Goal: Task Accomplishment & Management: Manage account settings

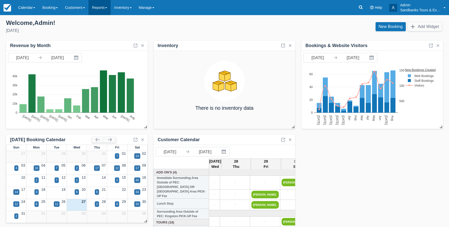
click at [103, 8] on link "Reports" at bounding box center [99, 7] width 22 height 15
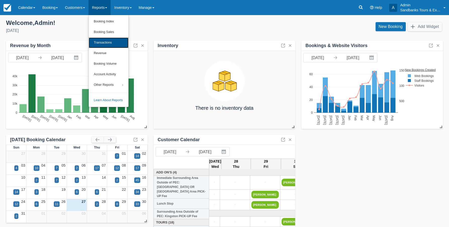
click at [108, 41] on link "Transactions" at bounding box center [109, 42] width 40 height 11
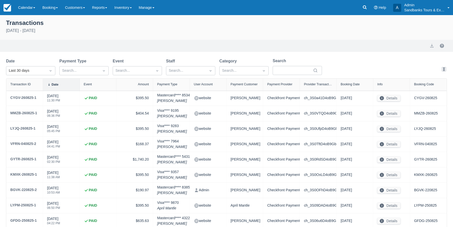
select select "10"
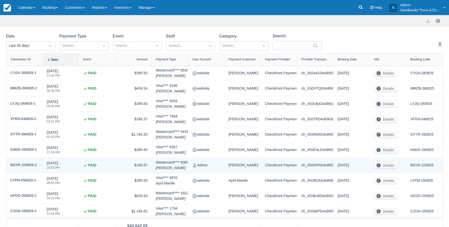
scroll to position [25, 0]
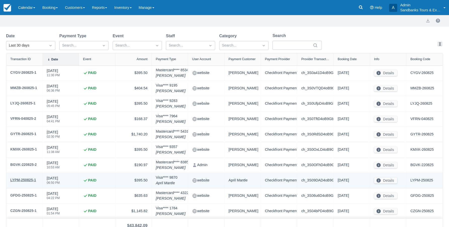
click at [24, 179] on div "LYPM-250825-1" at bounding box center [23, 180] width 26 height 6
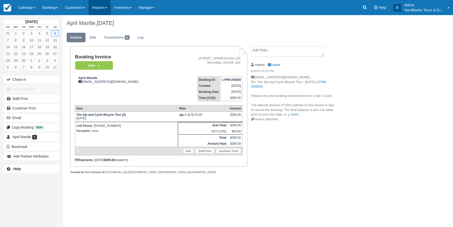
click at [108, 10] on link "Reports" at bounding box center [99, 7] width 22 height 15
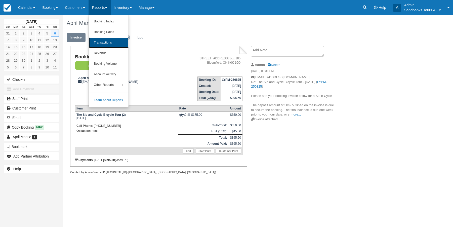
click at [114, 43] on link "Transactions" at bounding box center [109, 42] width 40 height 11
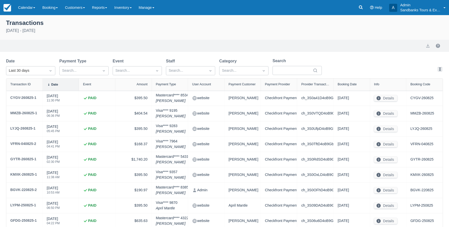
select select "10"
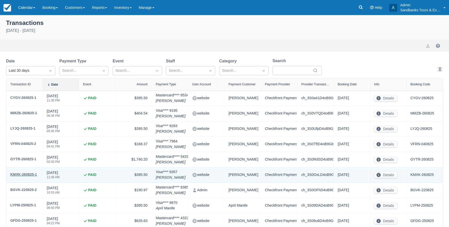
click at [26, 174] on div "KMXK-260825-1" at bounding box center [23, 174] width 27 height 6
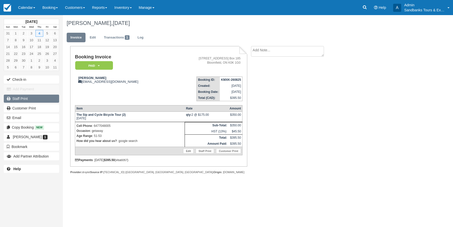
click at [19, 98] on link "Staff Print" at bounding box center [31, 99] width 55 height 8
click at [111, 9] on link "Reports" at bounding box center [99, 7] width 22 height 15
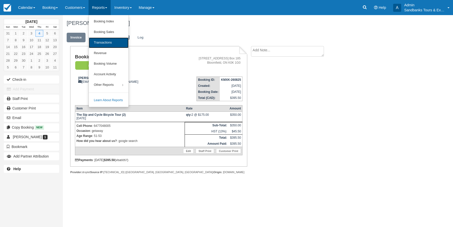
click at [111, 43] on link "Transactions" at bounding box center [109, 42] width 40 height 11
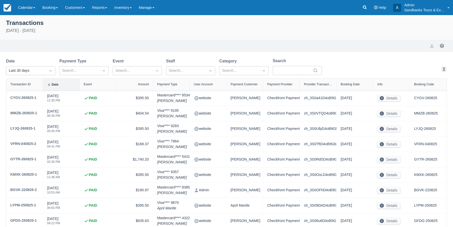
select select "10"
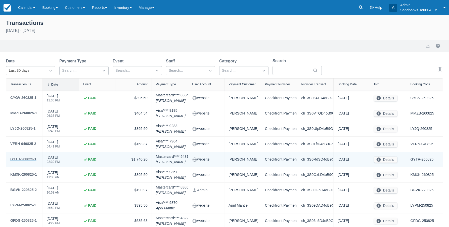
click at [28, 160] on div "GYTR-260825-1" at bounding box center [23, 159] width 26 height 6
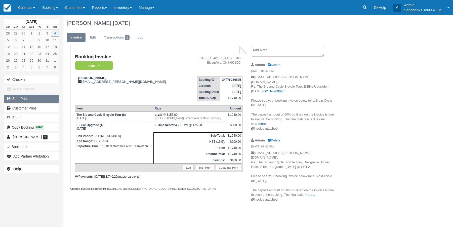
click at [18, 99] on link "Staff Print" at bounding box center [31, 99] width 55 height 8
click at [107, 8] on link "Reports" at bounding box center [99, 7] width 22 height 15
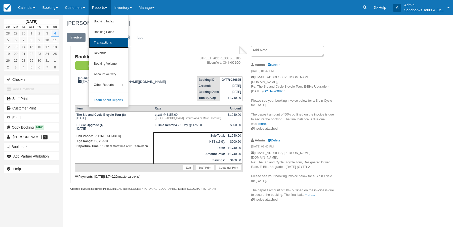
click at [105, 43] on link "Transactions" at bounding box center [109, 42] width 40 height 11
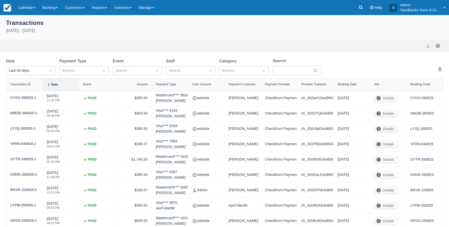
select select "10"
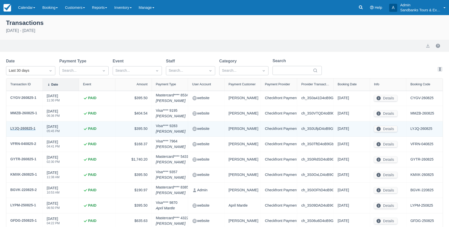
click at [22, 126] on div "LYJQ-260825-1" at bounding box center [22, 128] width 25 height 6
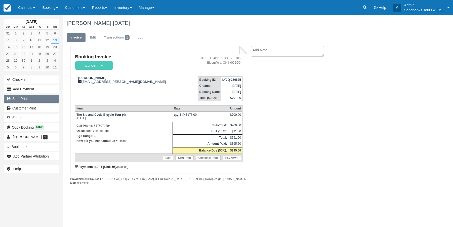
click at [25, 99] on link "Staff Print" at bounding box center [31, 99] width 55 height 8
click at [110, 9] on link "Reports" at bounding box center [99, 7] width 22 height 15
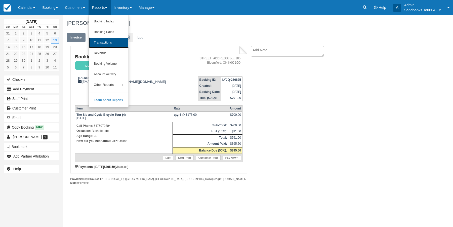
click at [106, 41] on link "Transactions" at bounding box center [109, 42] width 40 height 11
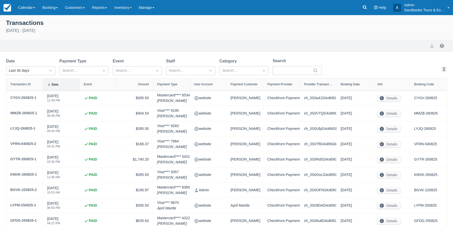
select select "10"
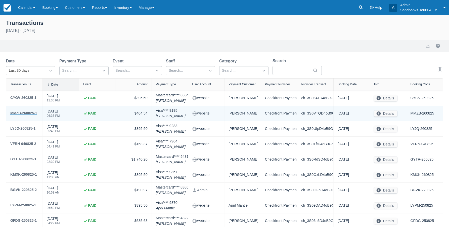
click at [24, 113] on div "MMZB-260825-1" at bounding box center [23, 113] width 27 height 6
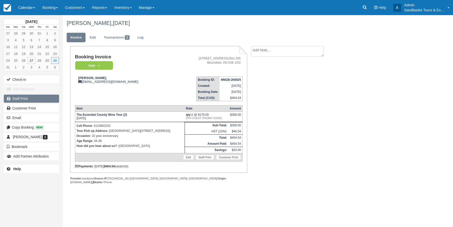
click at [24, 100] on link "Staff Print" at bounding box center [31, 99] width 55 height 8
click at [111, 8] on link "Reports" at bounding box center [99, 7] width 22 height 15
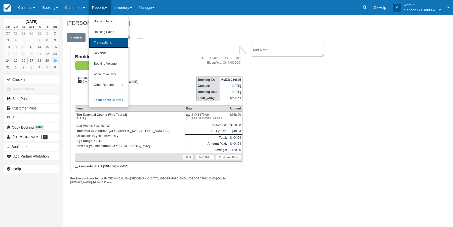
click at [104, 40] on link "Transactions" at bounding box center [109, 42] width 40 height 11
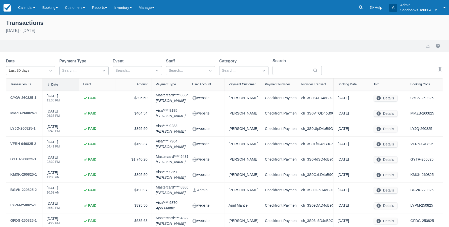
select select "10"
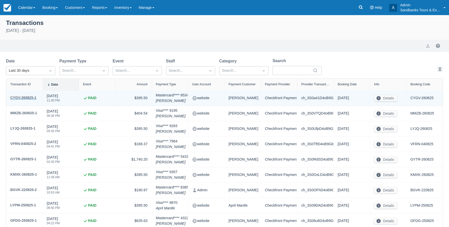
click at [28, 98] on div "CYGV-260825-1" at bounding box center [23, 98] width 26 height 6
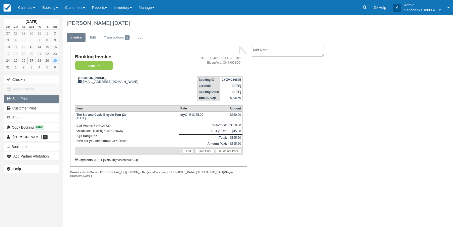
click at [18, 99] on link "Staff Print" at bounding box center [31, 99] width 55 height 8
click at [101, 5] on link "Reports" at bounding box center [99, 7] width 22 height 15
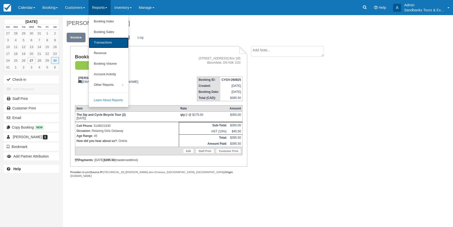
click at [105, 41] on link "Transactions" at bounding box center [109, 42] width 40 height 11
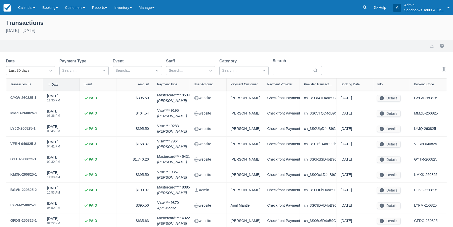
select select "10"
click at [360, 8] on icon at bounding box center [360, 7] width 5 height 5
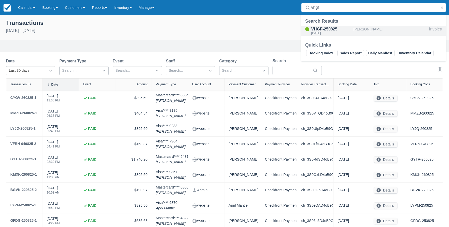
type input "vhgf"
click at [329, 30] on div "VHGF-250825" at bounding box center [331, 29] width 40 height 6
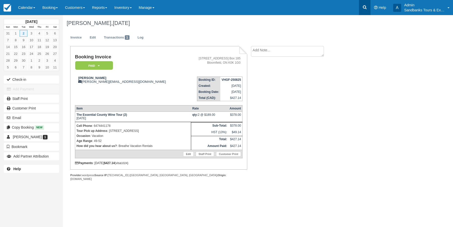
click at [366, 6] on icon at bounding box center [364, 7] width 5 height 5
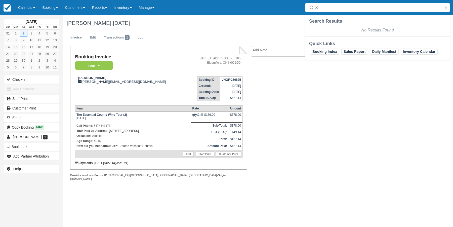
type input ";"
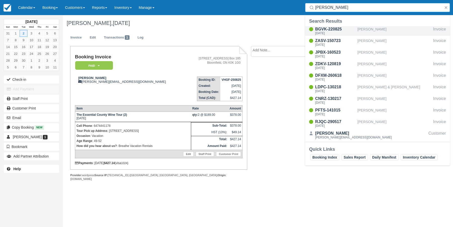
type input "[PERSON_NAME]"
click at [334, 28] on div "BGVK-220825" at bounding box center [335, 29] width 40 height 6
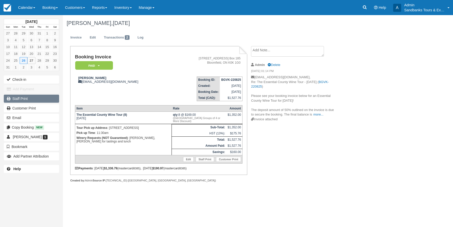
click at [22, 98] on link "Staff Print" at bounding box center [31, 99] width 55 height 8
